Goal: Entertainment & Leisure: Consume media (video, audio)

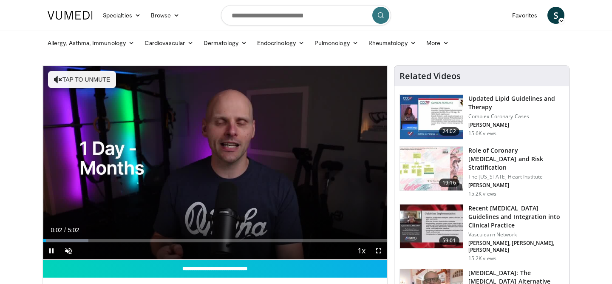
click at [212, 143] on div "10 seconds Tap to unmute" at bounding box center [215, 163] width 344 height 194
click at [69, 251] on span "Video Player" at bounding box center [68, 250] width 17 height 17
click at [51, 252] on span "Video Player" at bounding box center [51, 250] width 17 height 17
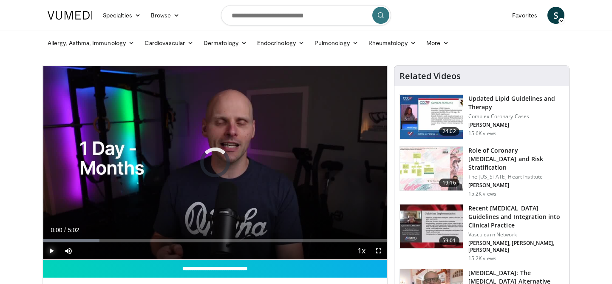
drag, startPoint x: 54, startPoint y: 239, endPoint x: 39, endPoint y: 236, distance: 14.8
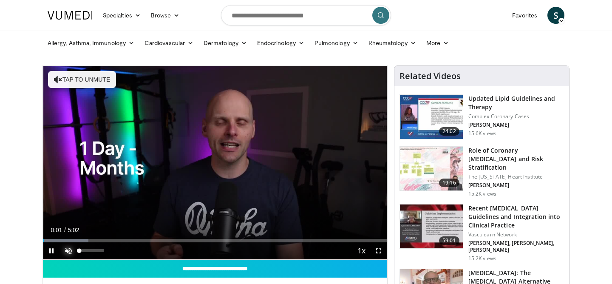
click at [68, 248] on span "Video Player" at bounding box center [68, 250] width 17 height 17
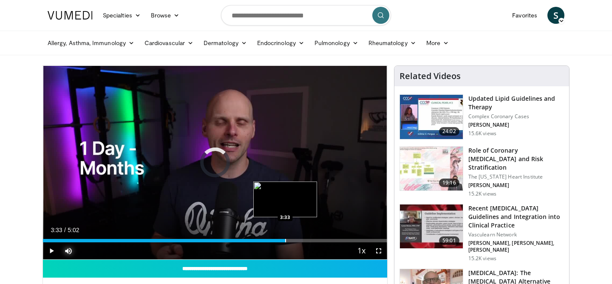
click at [285, 238] on div "Loaded : 13.16% 0:02 3:33" at bounding box center [215, 238] width 344 height 8
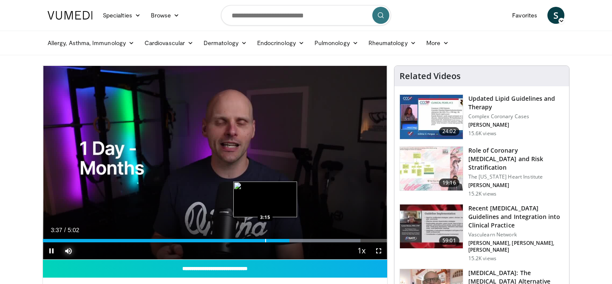
click at [265, 241] on div "Progress Bar" at bounding box center [265, 240] width 1 height 3
click at [257, 240] on div "Progress Bar" at bounding box center [257, 240] width 1 height 3
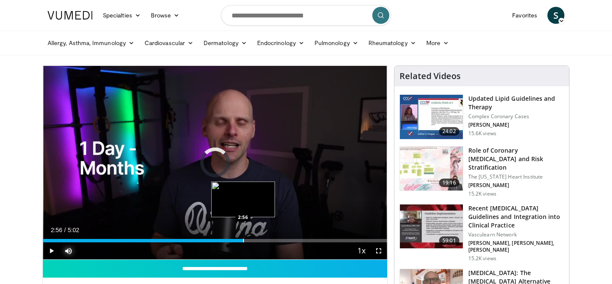
click at [243, 239] on div "Progress Bar" at bounding box center [243, 240] width 1 height 3
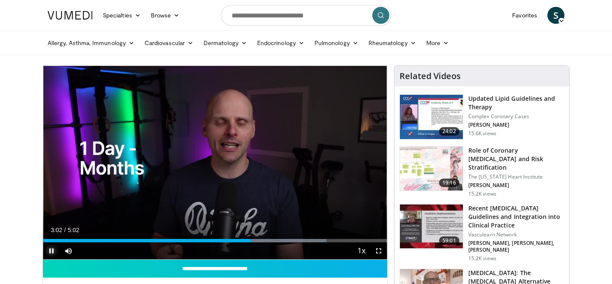
click at [58, 251] on span "Video Player" at bounding box center [51, 250] width 17 height 17
